Goal: Task Accomplishment & Management: Manage account settings

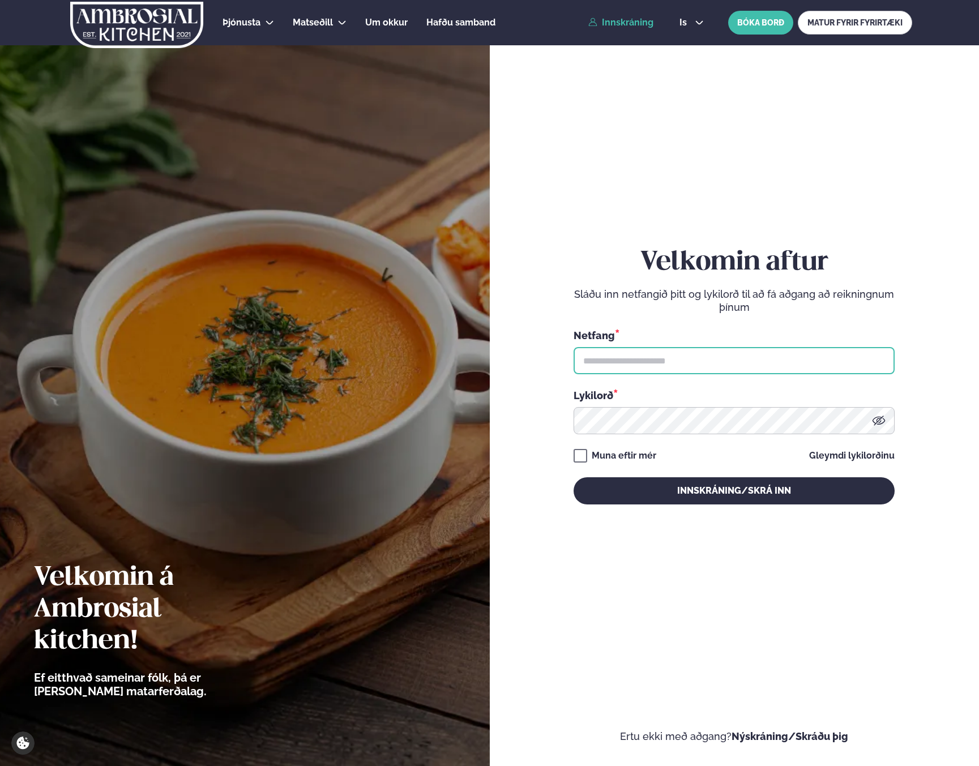
click at [639, 365] on input "text" at bounding box center [734, 360] width 321 height 27
type input "**********"
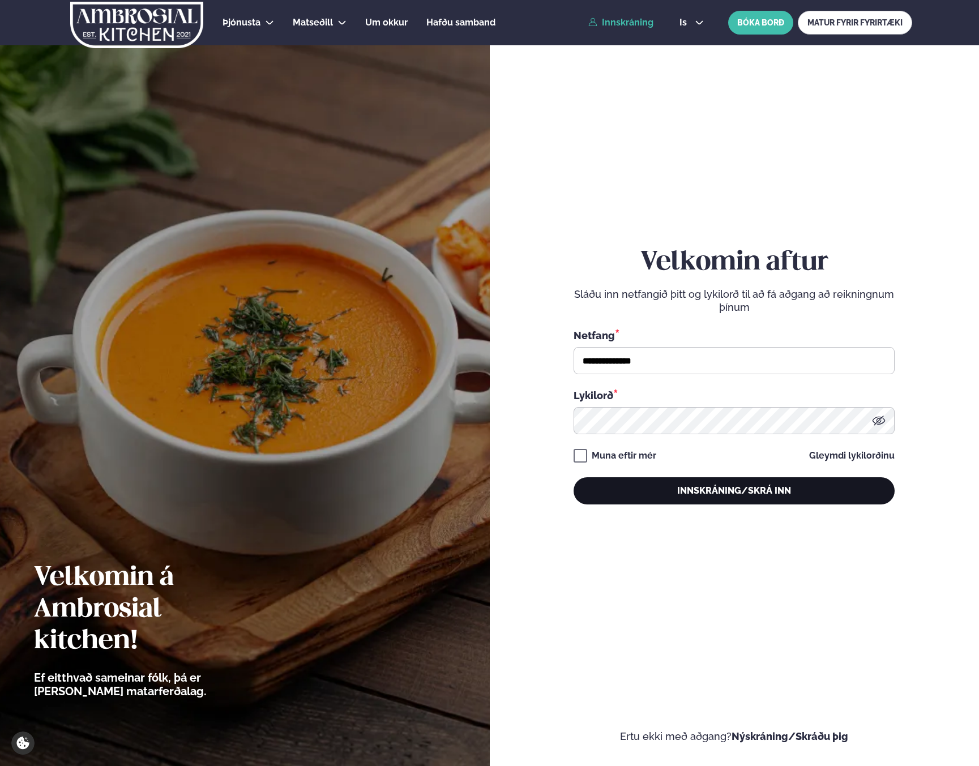
click at [690, 503] on button "Innskráning/Skrá inn" at bounding box center [734, 490] width 321 height 27
